Goal: Communication & Community: Participate in discussion

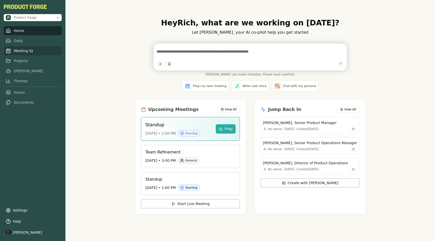
click at [38, 53] on link "Meeting IQ" at bounding box center [33, 50] width 58 height 9
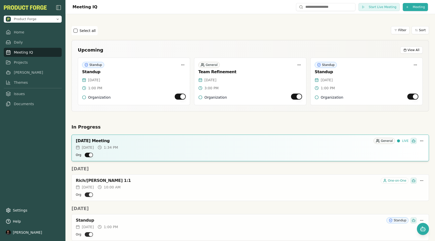
scroll to position [402, 0]
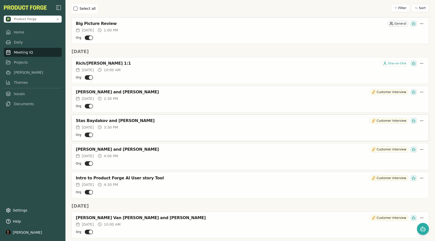
click at [171, 124] on div "Stas Baydakov and [PERSON_NAME] Customer Interview" at bounding box center [250, 120] width 357 height 10
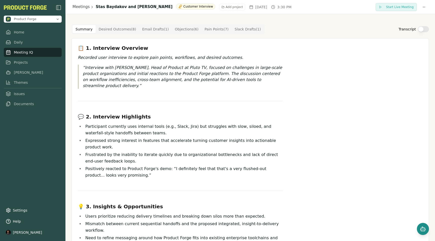
click at [421, 227] on icon "Open chat" at bounding box center [423, 229] width 6 height 6
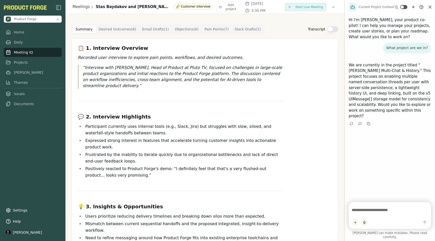
click at [396, 215] on textarea at bounding box center [390, 210] width 76 height 10
type textarea "*"
click at [411, 8] on icon "New chat" at bounding box center [413, 7] width 4 height 4
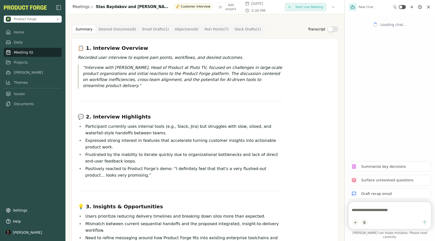
click at [372, 215] on textarea at bounding box center [390, 210] width 76 height 10
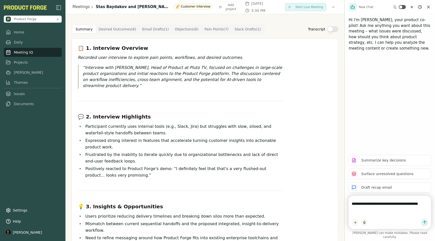
type textarea "**********"
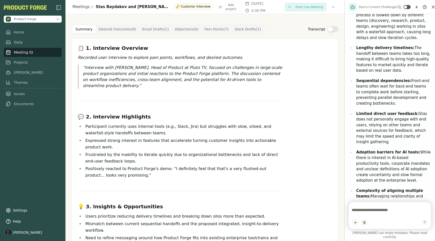
scroll to position [91, 0]
